Goal: Find specific page/section: Find specific page/section

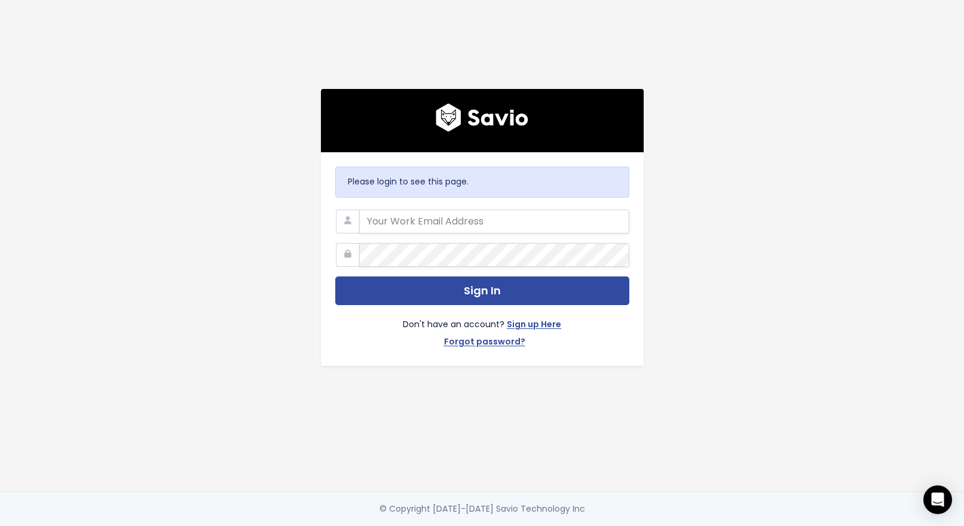
type input "[EMAIL_ADDRESS][PERSON_NAME][DOMAIN_NAME]"
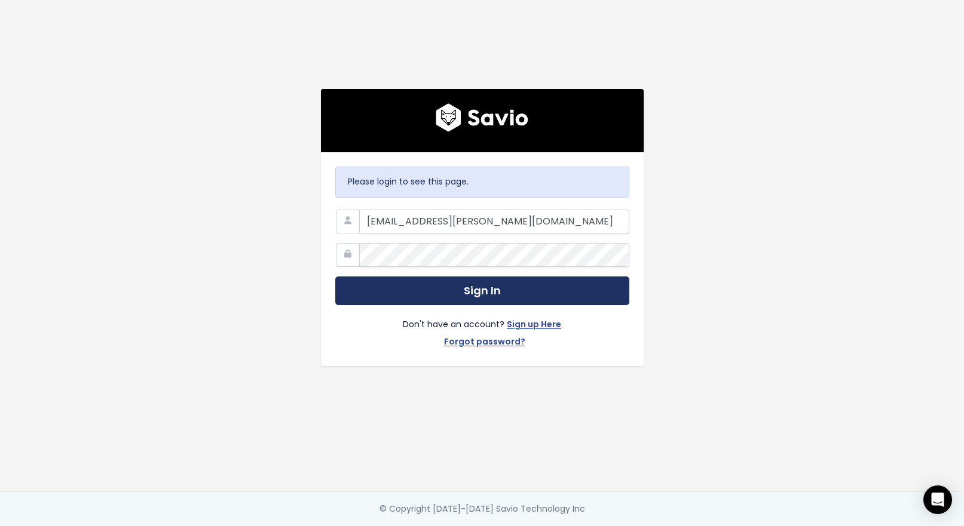
click at [481, 284] on button "Sign In" at bounding box center [482, 291] width 294 height 29
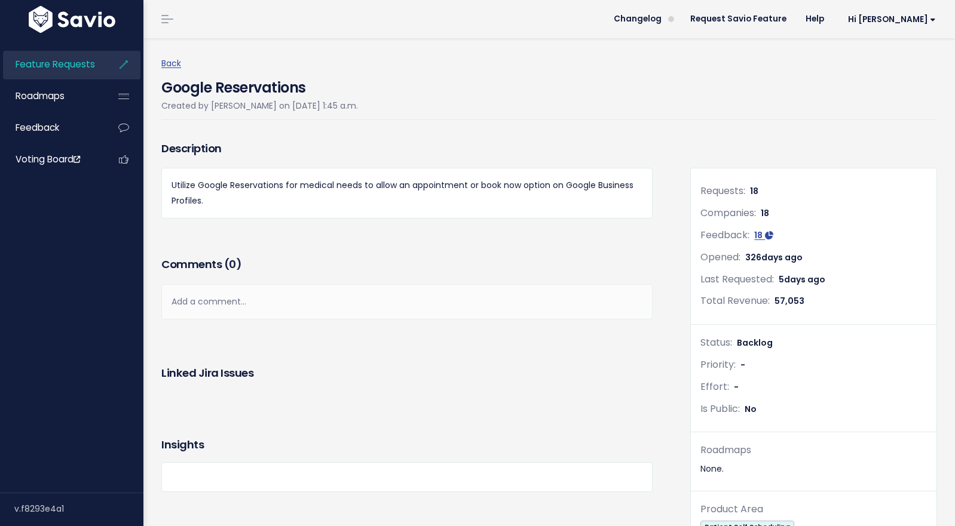
scroll to position [515, 0]
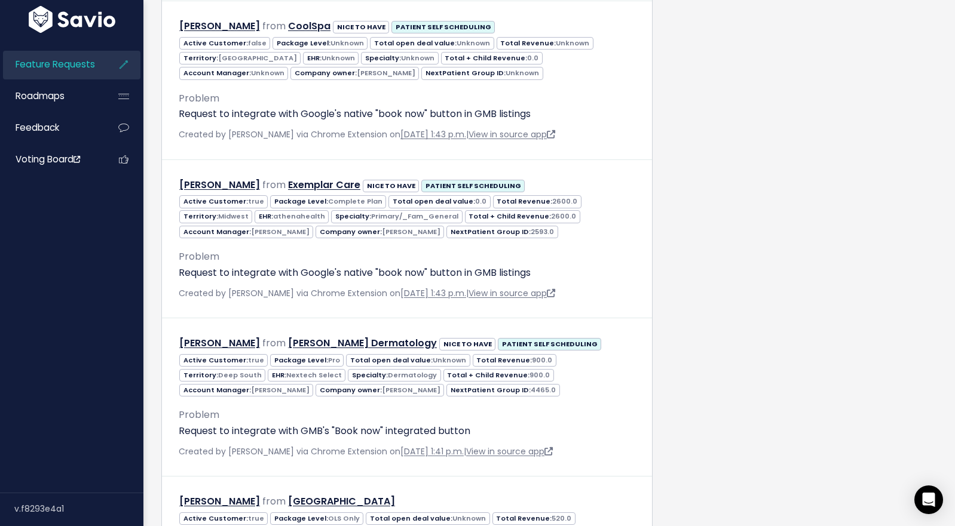
scroll to position [2573, 0]
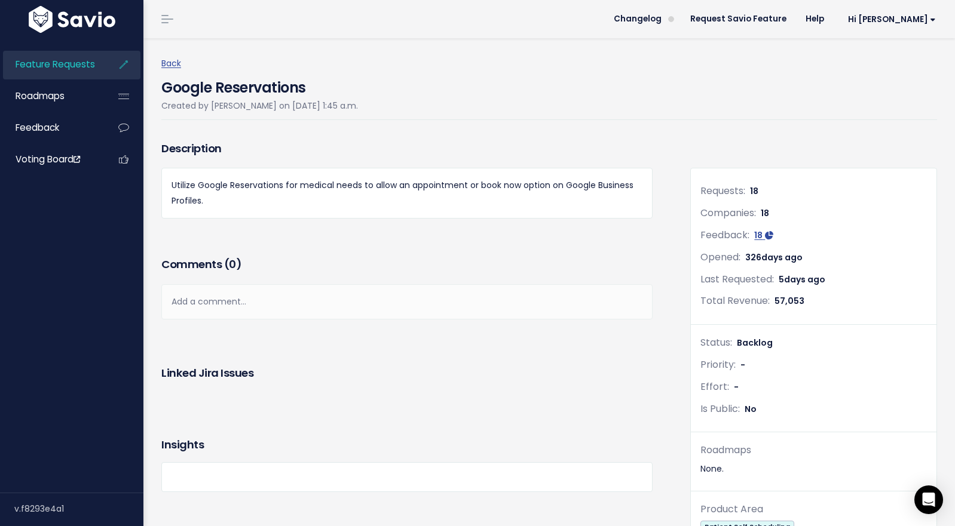
scroll to position [1261, 0]
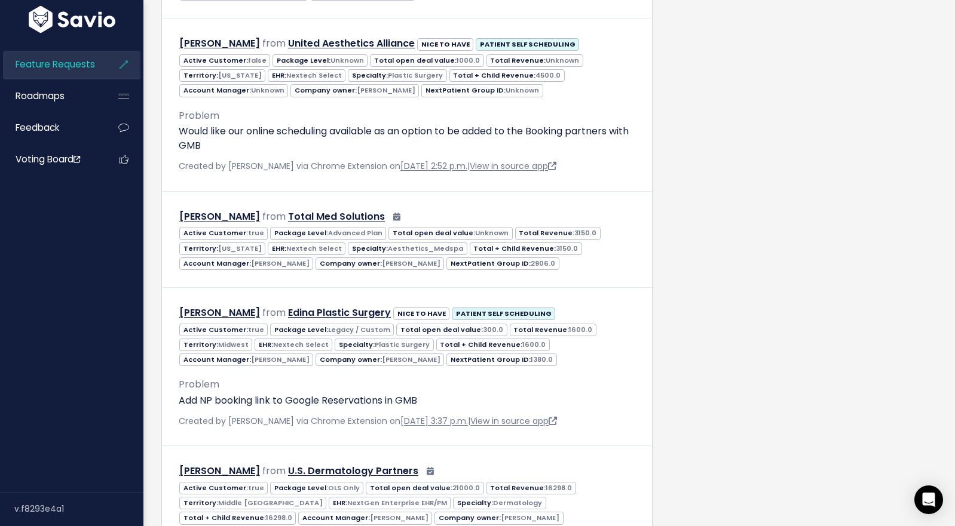
click at [779, 299] on div "Requests: 18 Companies: 18 Feedback: 18 Opened: [DATE] Last Requested: [DATE] T…" at bounding box center [813, 491] width 265 height 3228
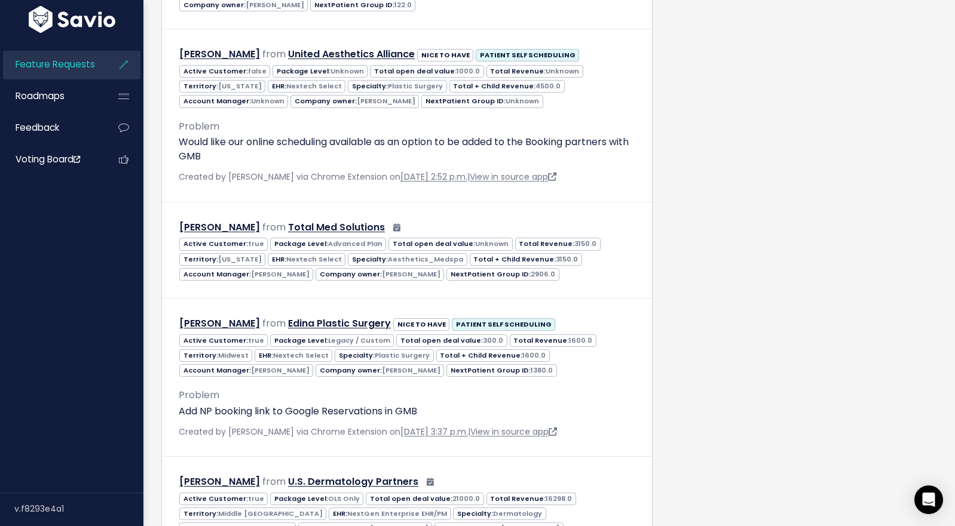
scroll to position [1248, 0]
